Goal: Use online tool/utility: Use online tool/utility

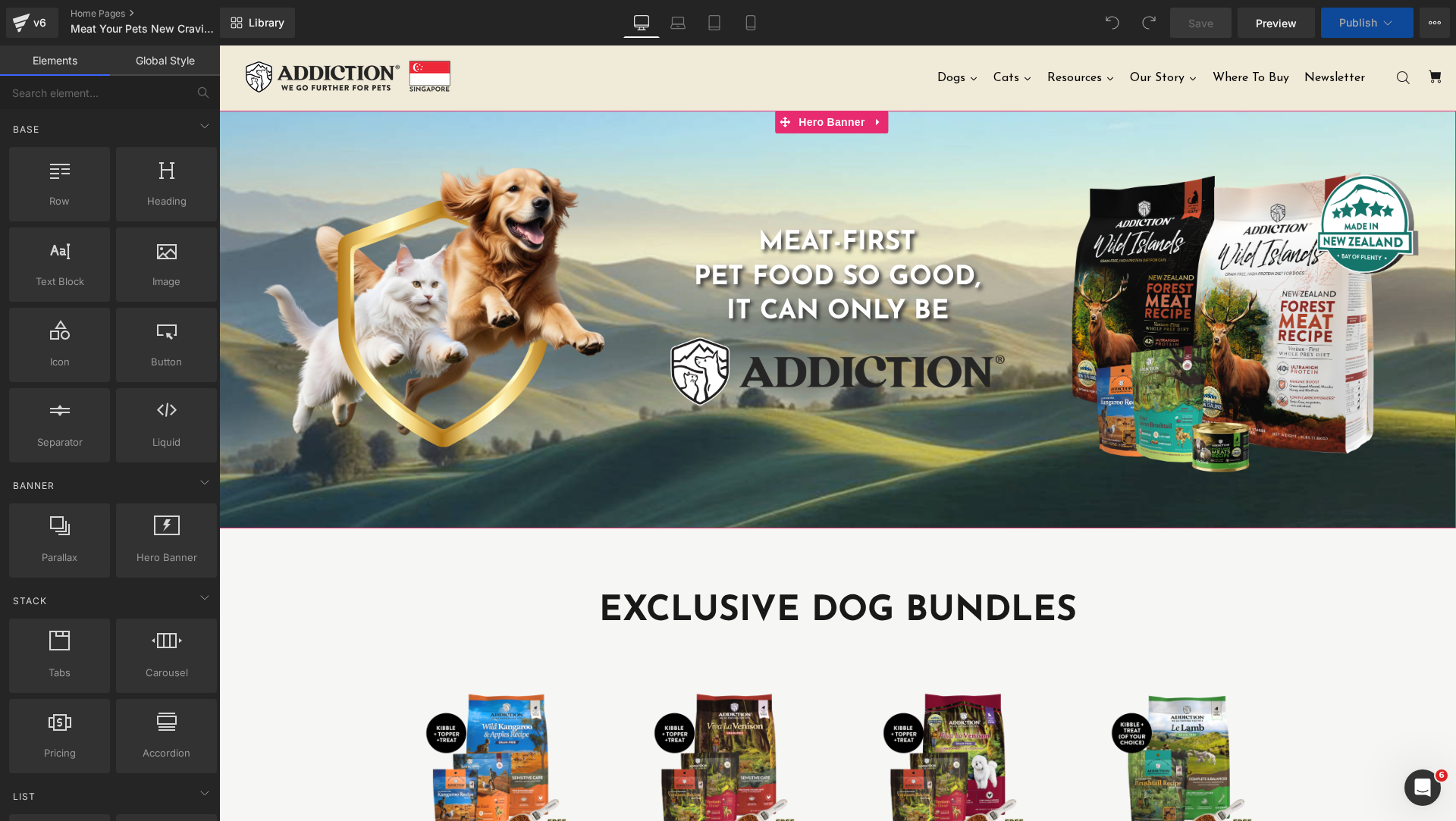
click at [1053, 128] on div at bounding box center [837, 319] width 1236 height 418
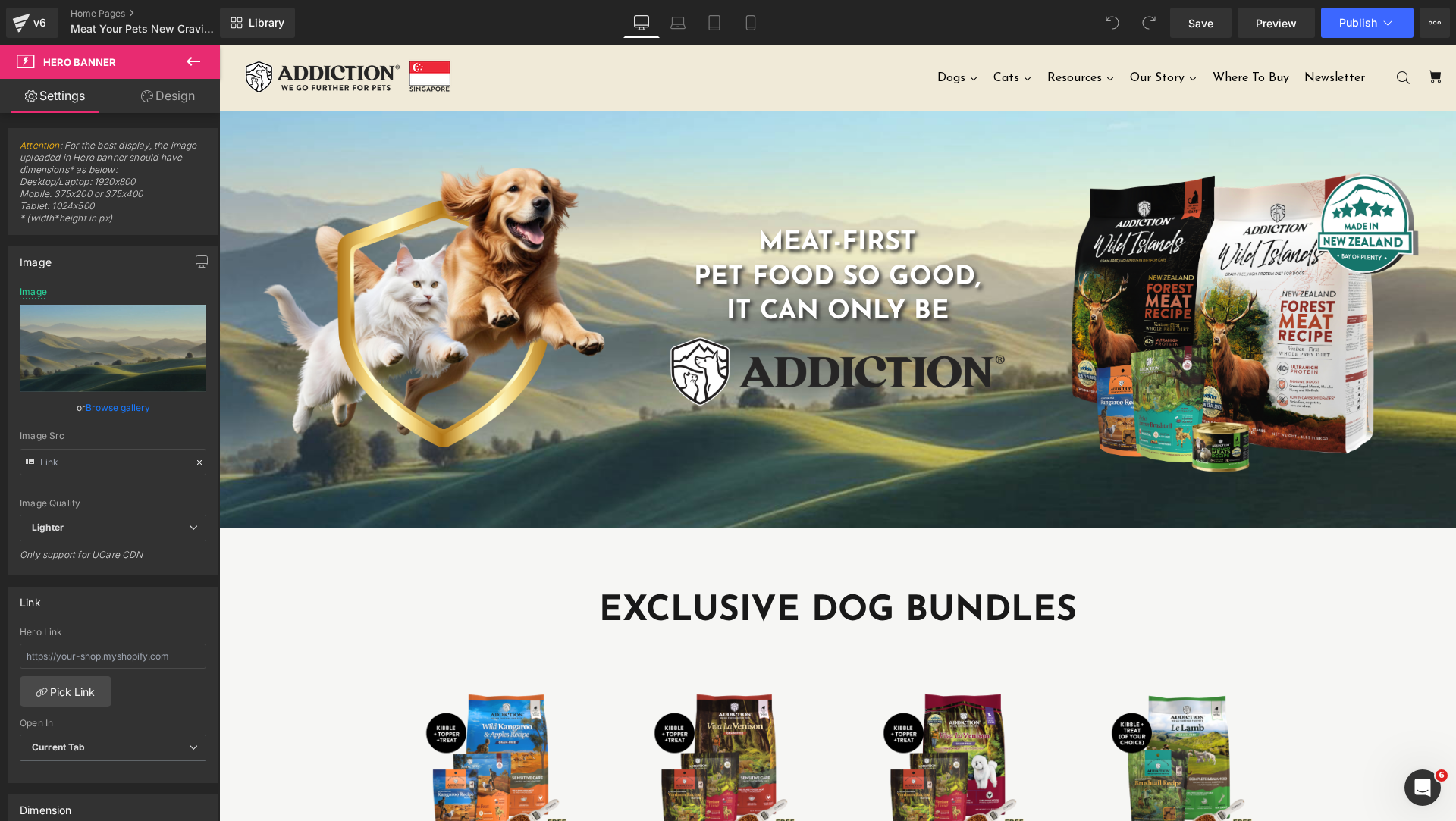
click at [194, 63] on icon at bounding box center [194, 61] width 18 height 18
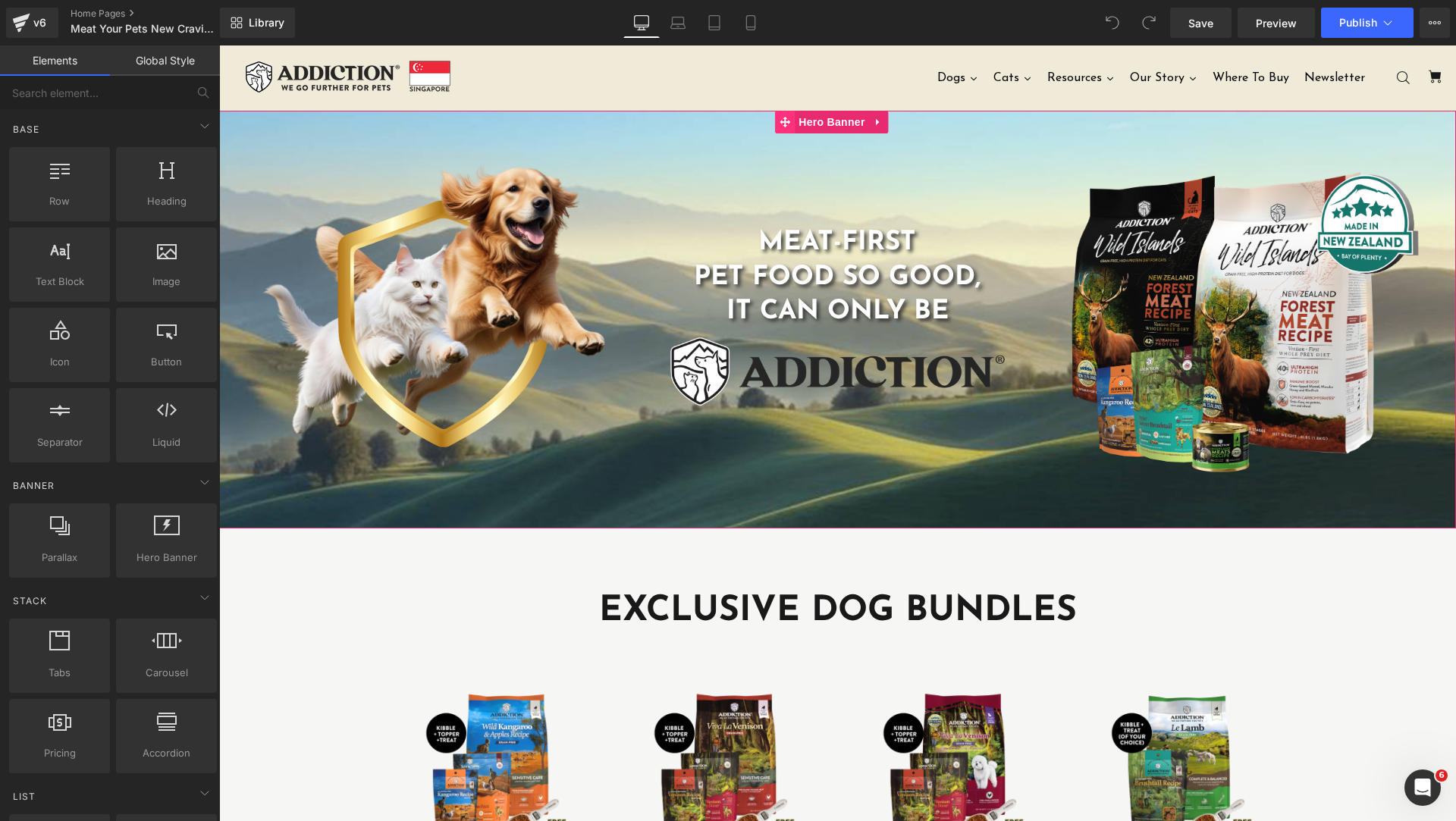
click at [781, 123] on icon at bounding box center [784, 122] width 11 height 11
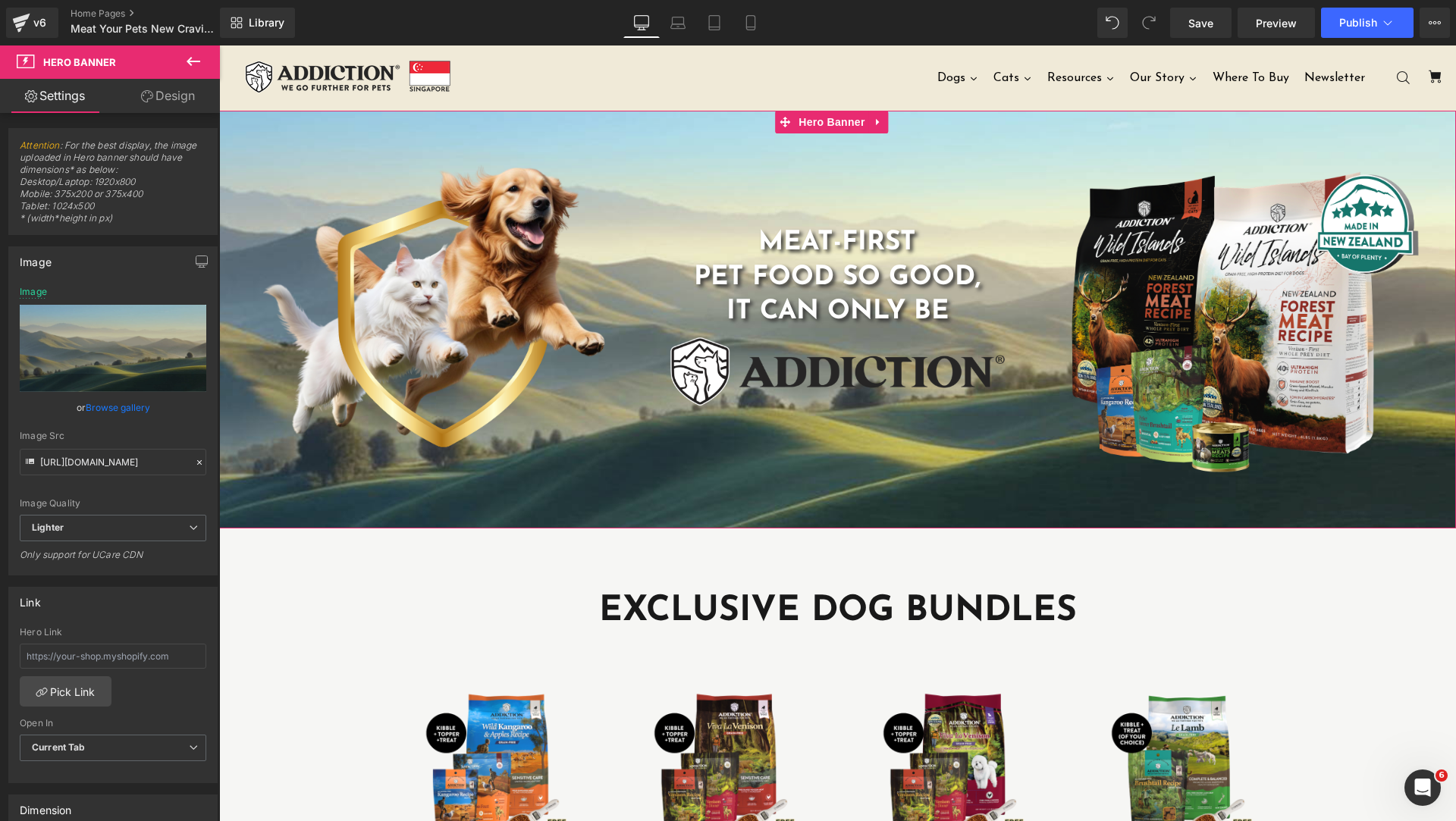
scroll to position [379, 0]
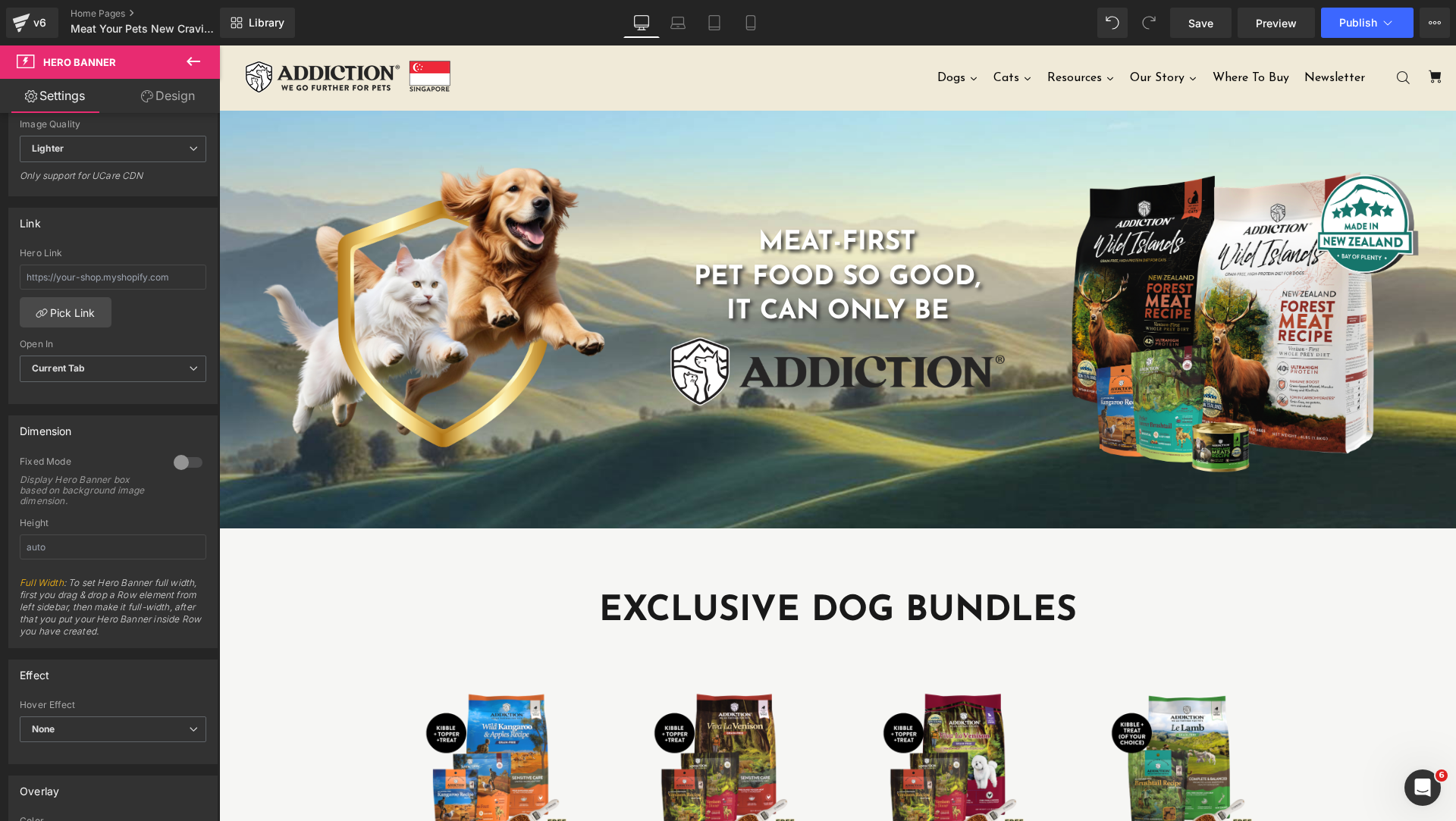
click at [195, 54] on icon at bounding box center [194, 61] width 18 height 18
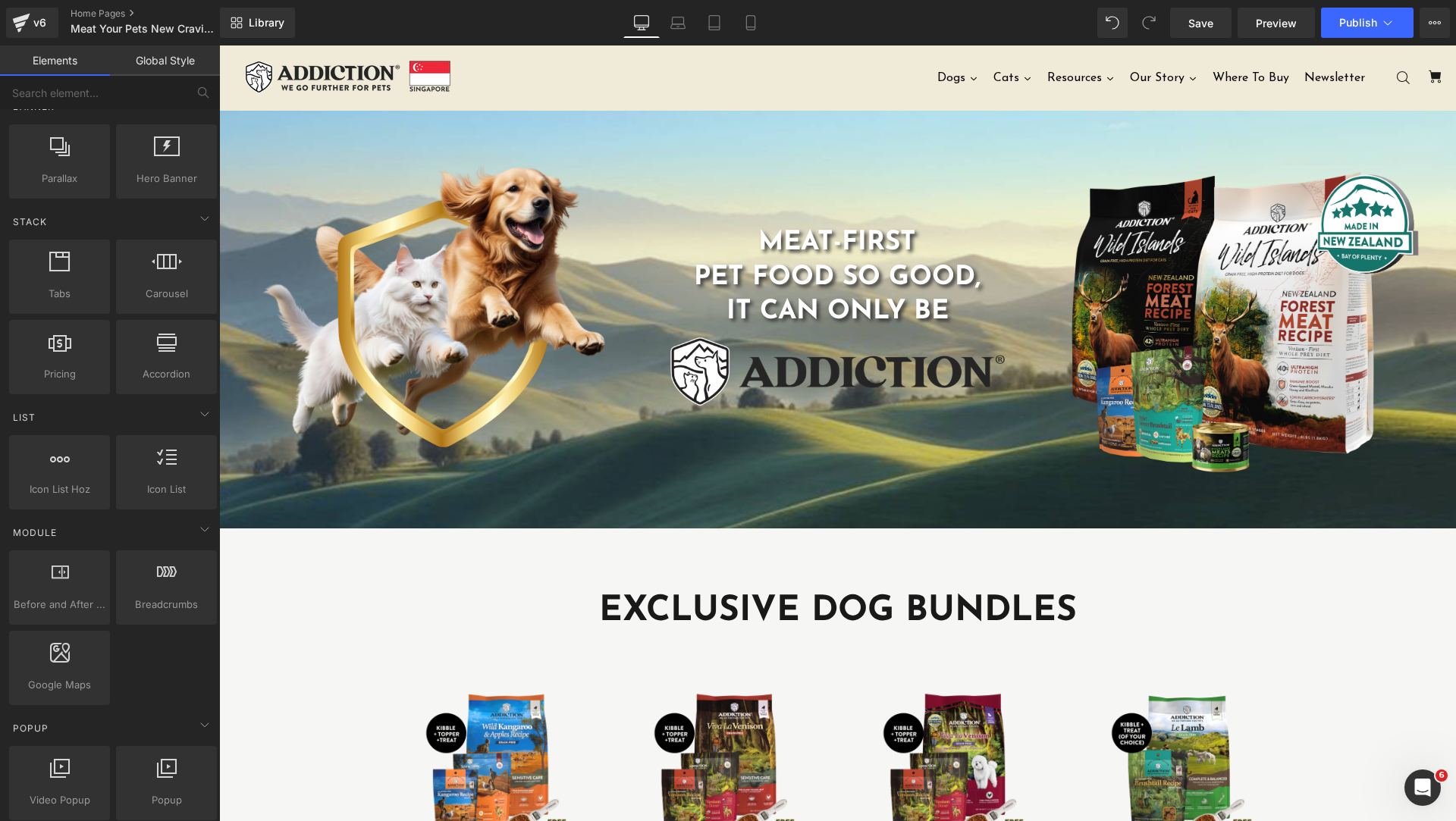
scroll to position [758, 0]
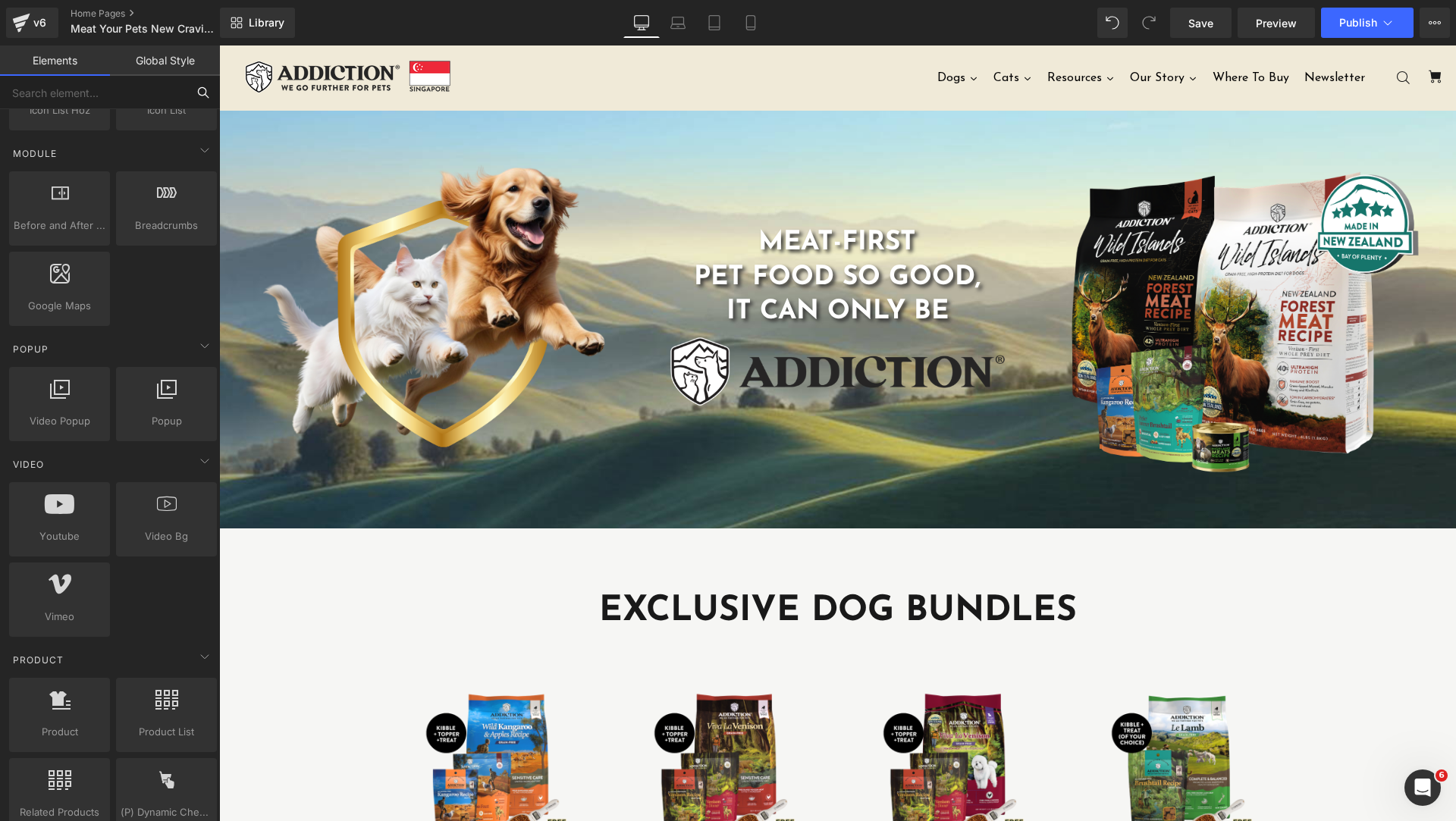
click at [112, 94] on input "text" at bounding box center [93, 92] width 187 height 33
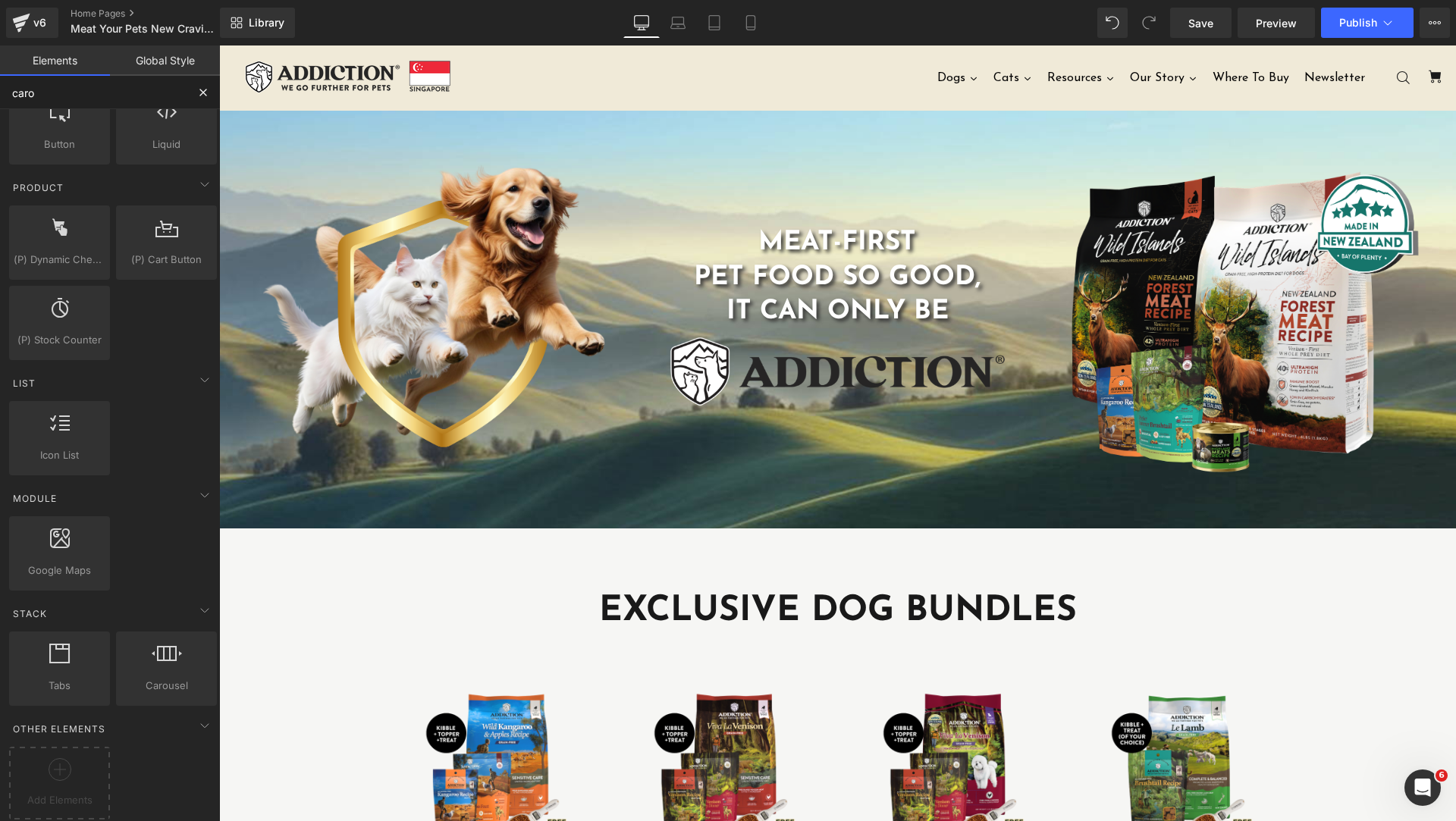
scroll to position [0, 0]
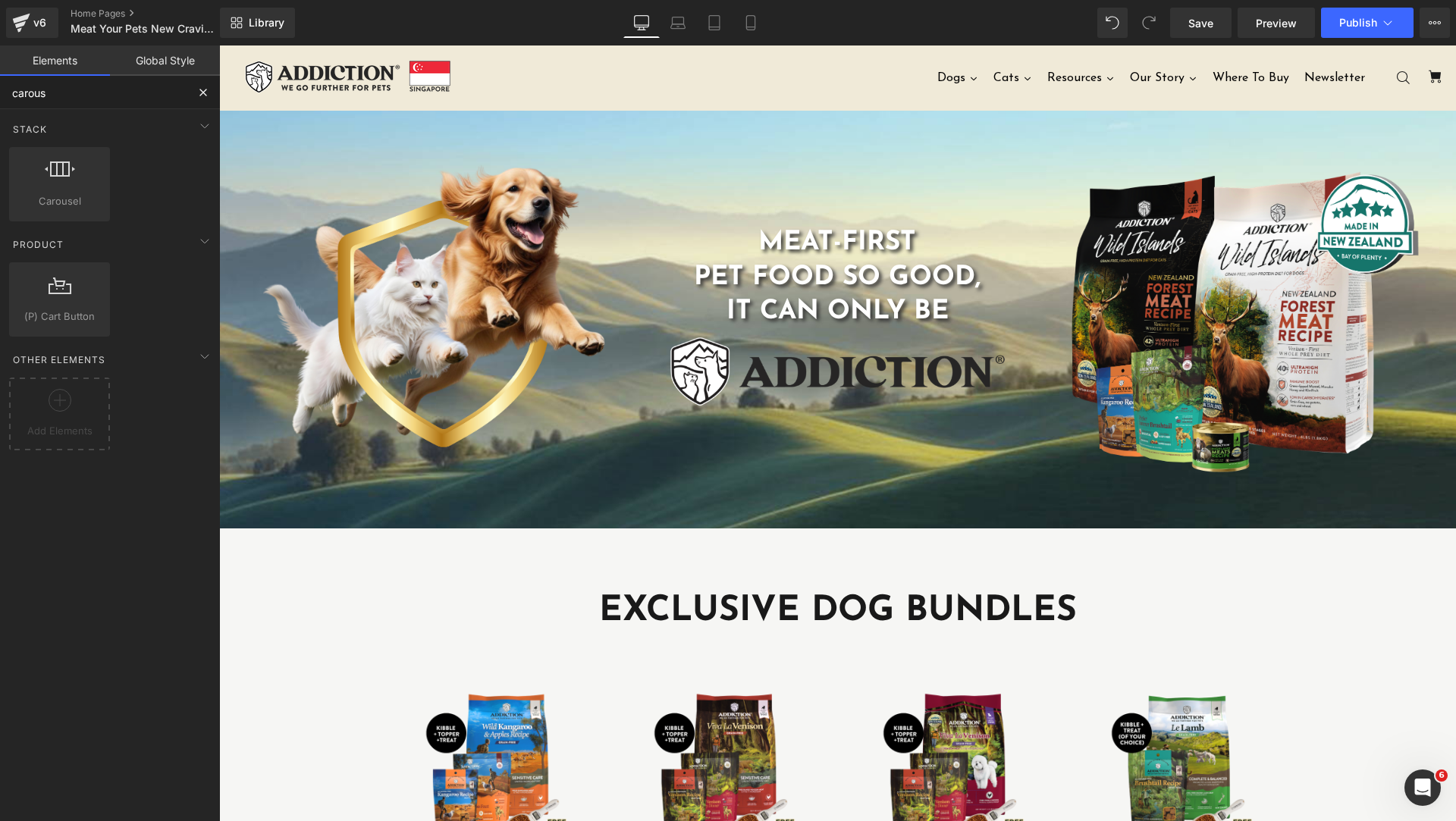
type input "carouse"
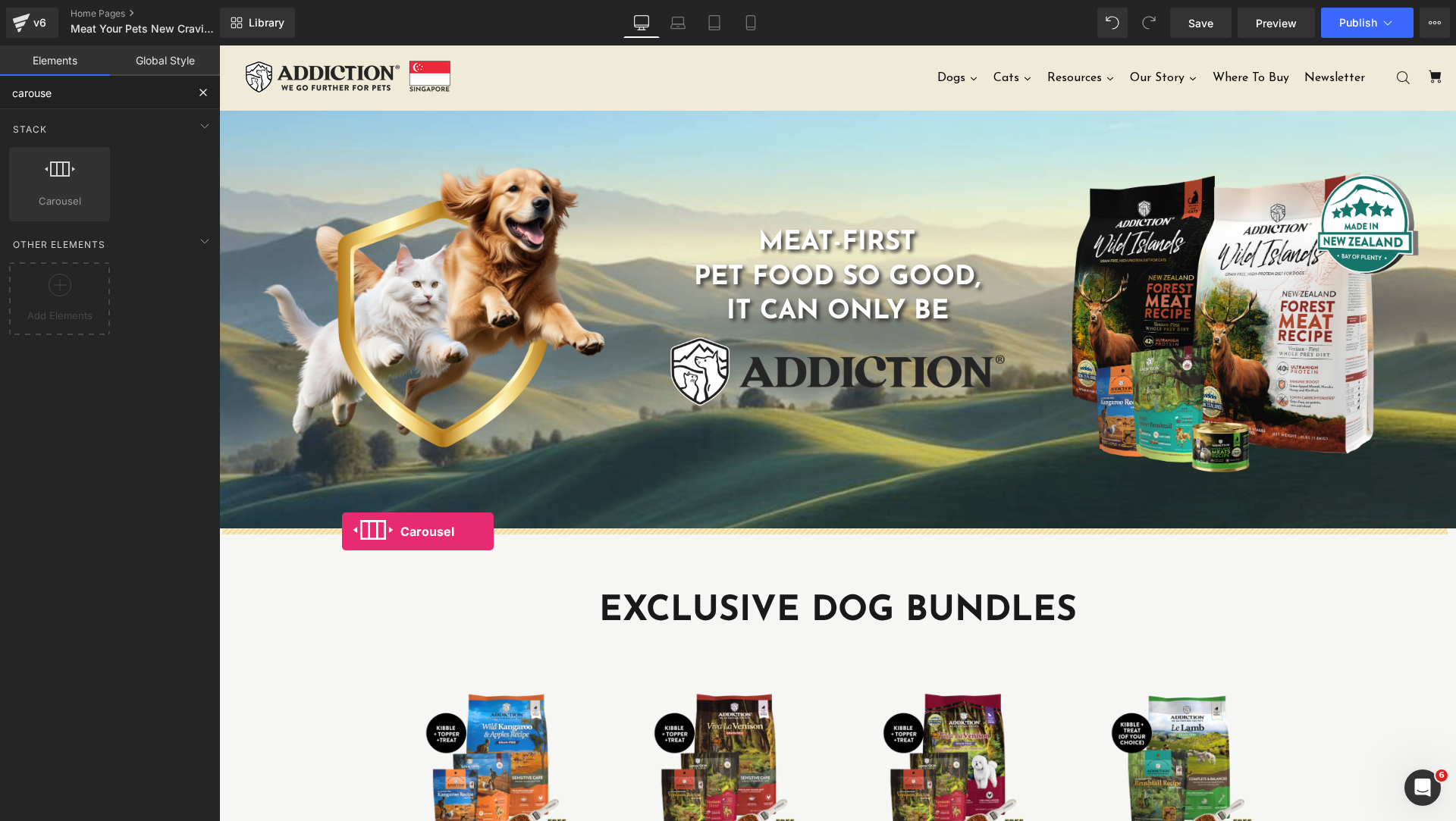
drag, startPoint x: 432, startPoint y: 349, endPoint x: 342, endPoint y: 532, distance: 203.9
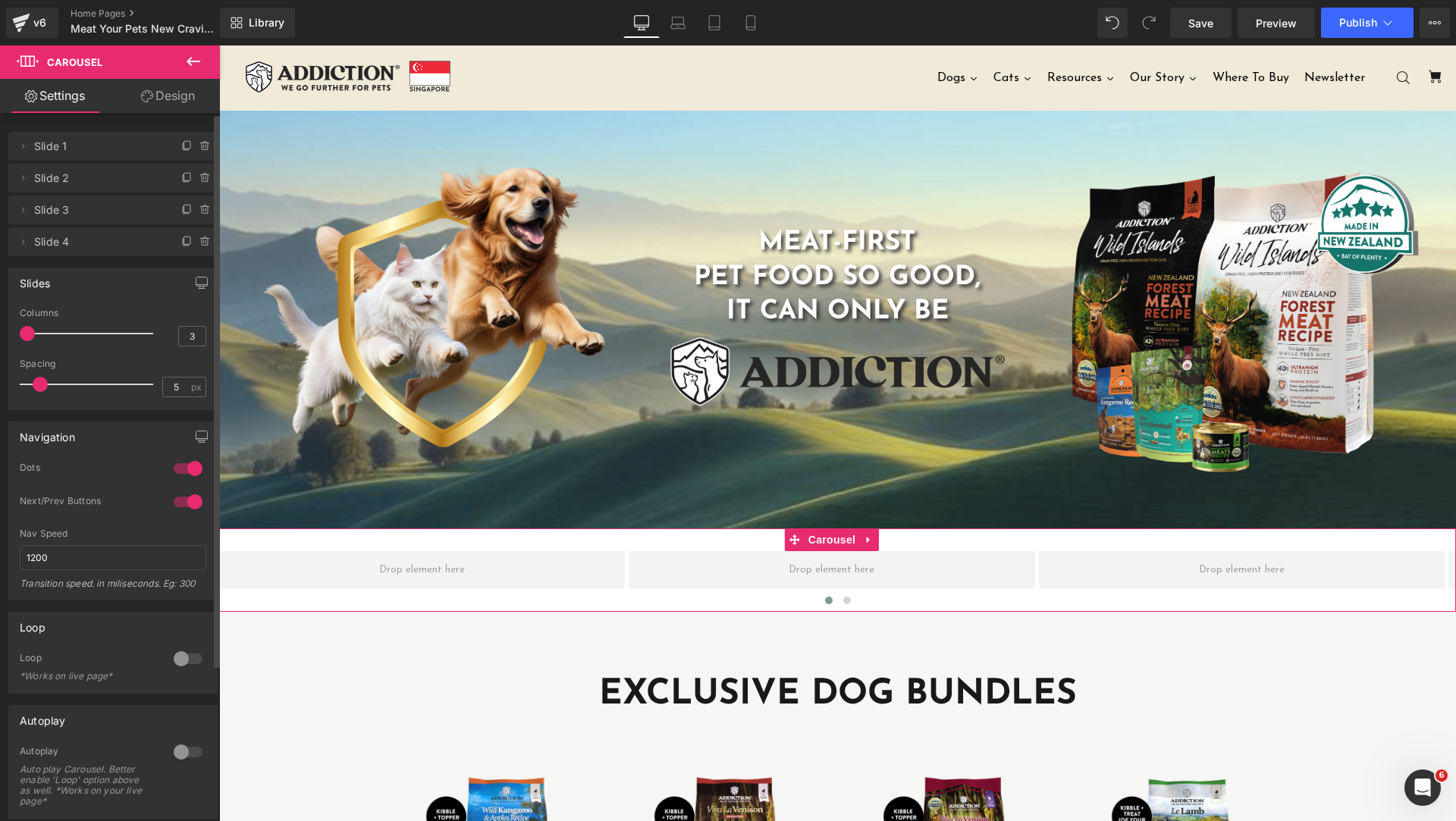
drag, startPoint x: 75, startPoint y: 336, endPoint x: 0, endPoint y: 342, distance: 75.2
click at [0, 342] on div "Slides 3 Columns 3 3 Columns 3 3 Columns 3 1 Columns 1 5px Spacing 5 px 5px Spa…" at bounding box center [113, 333] width 227 height 154
